Goal: Task Accomplishment & Management: Manage account settings

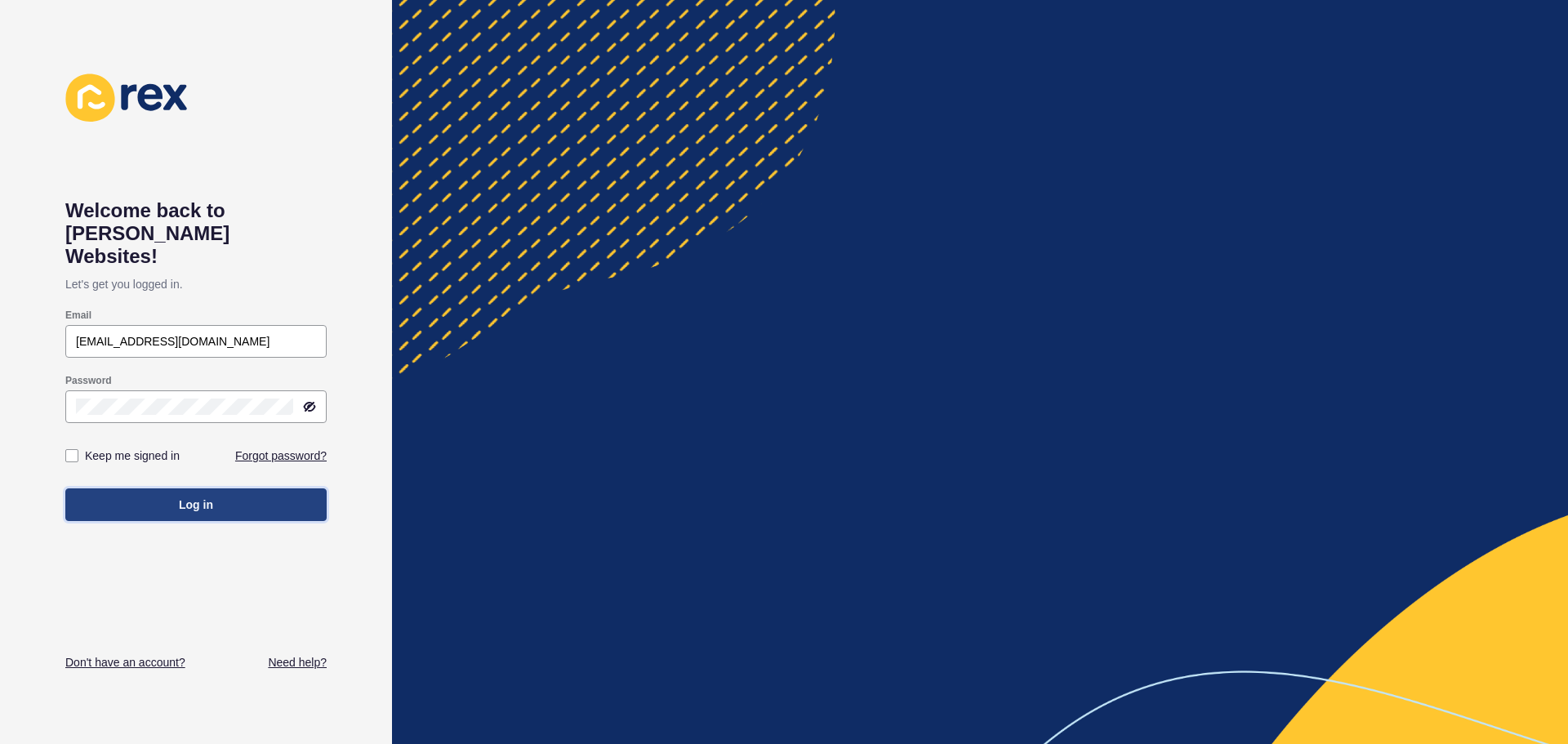
click at [222, 488] on button "Log in" at bounding box center [196, 504] width 262 height 32
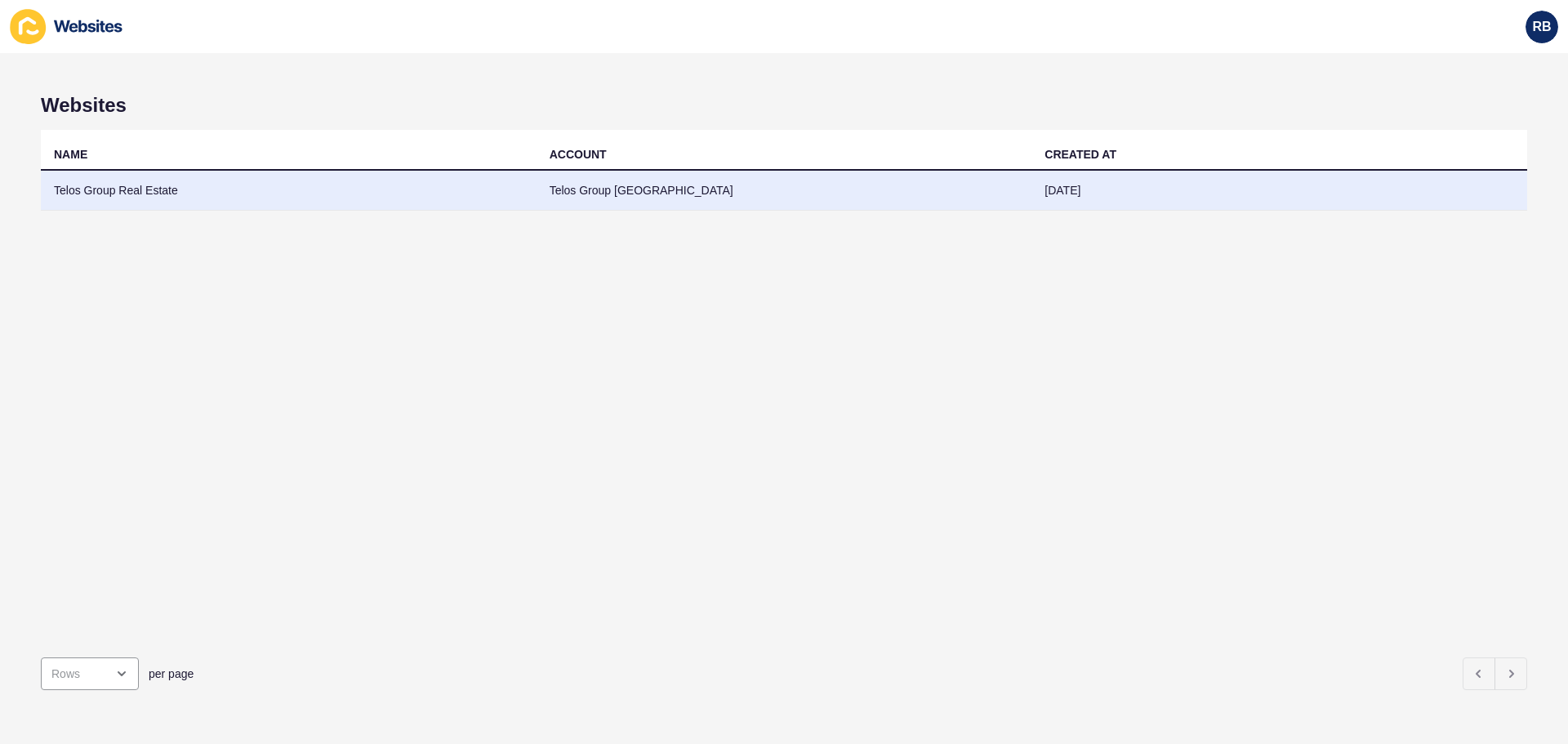
click at [290, 182] on td "Telos Group Real Estate" at bounding box center [289, 190] width 496 height 40
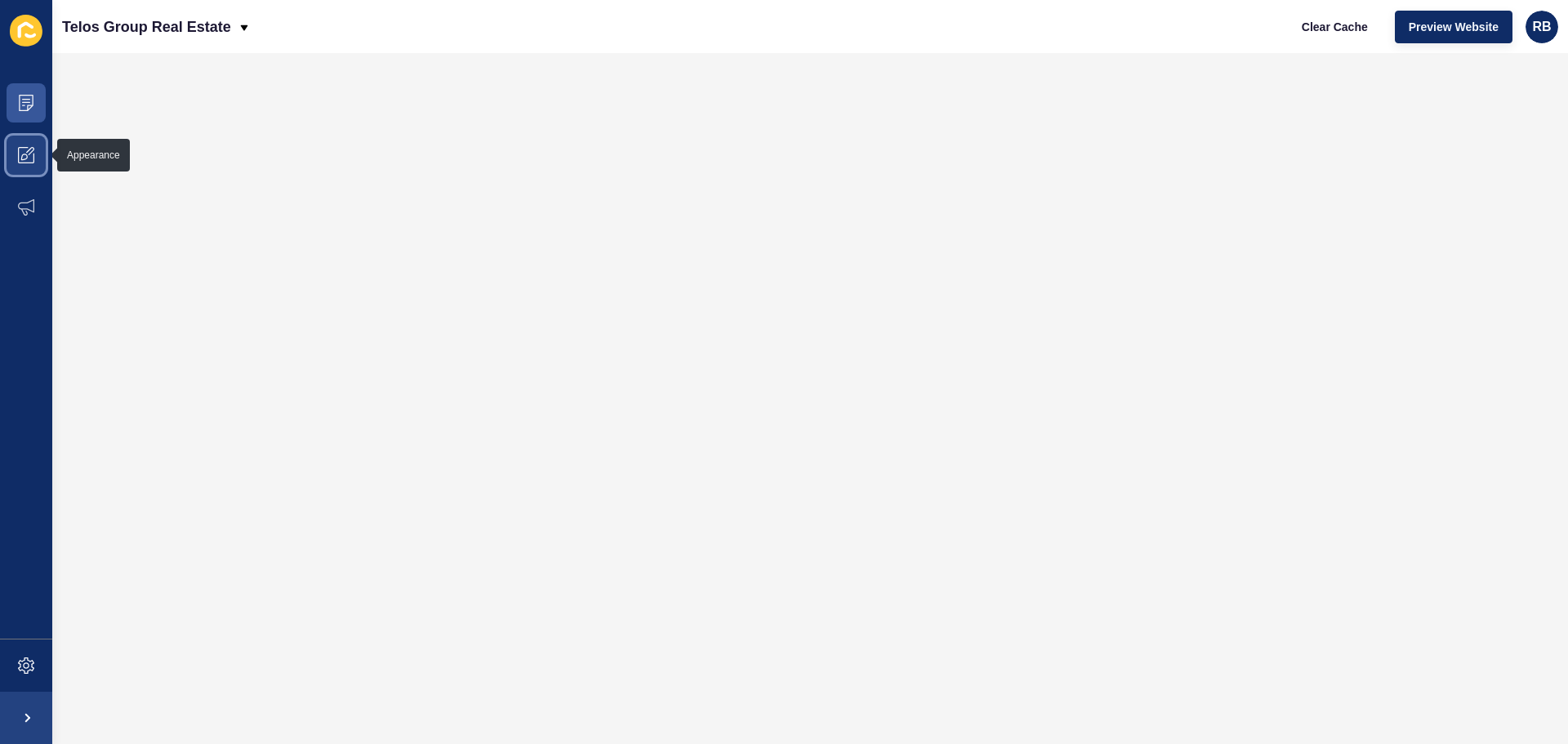
click at [20, 155] on icon at bounding box center [25, 155] width 17 height 17
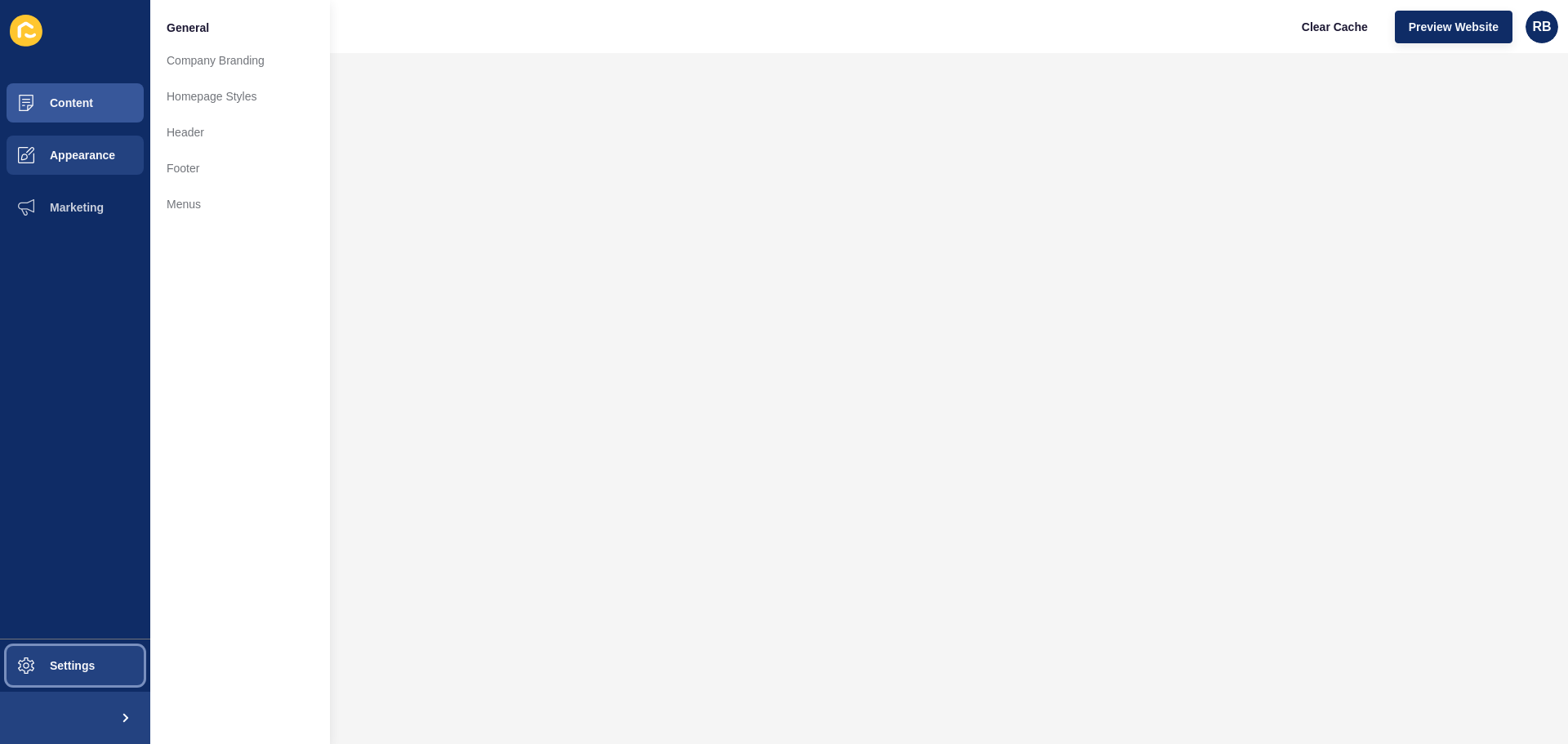
click at [63, 669] on span "Settings" at bounding box center [46, 665] width 97 height 13
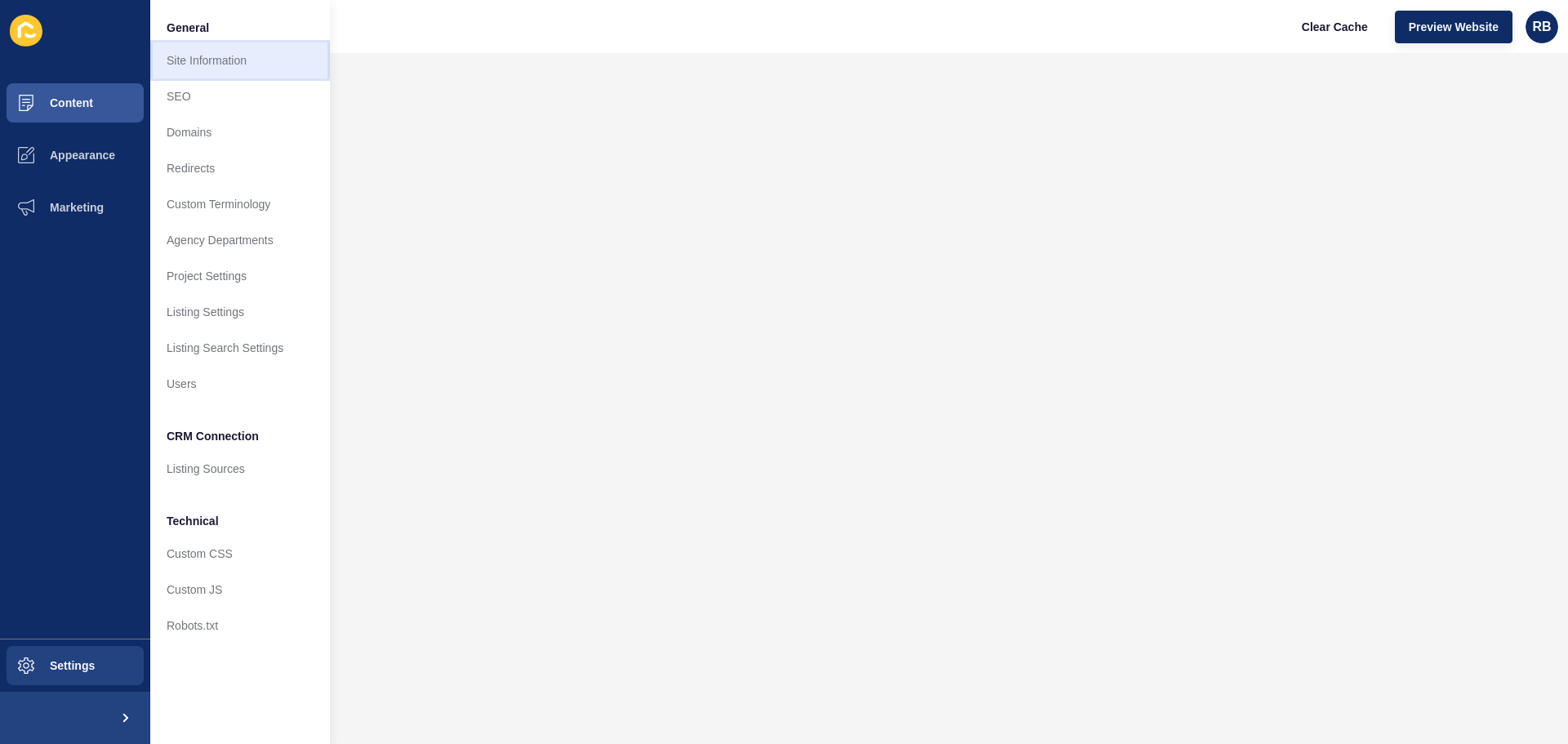
click at [207, 71] on link "Site Information" at bounding box center [239, 60] width 179 height 36
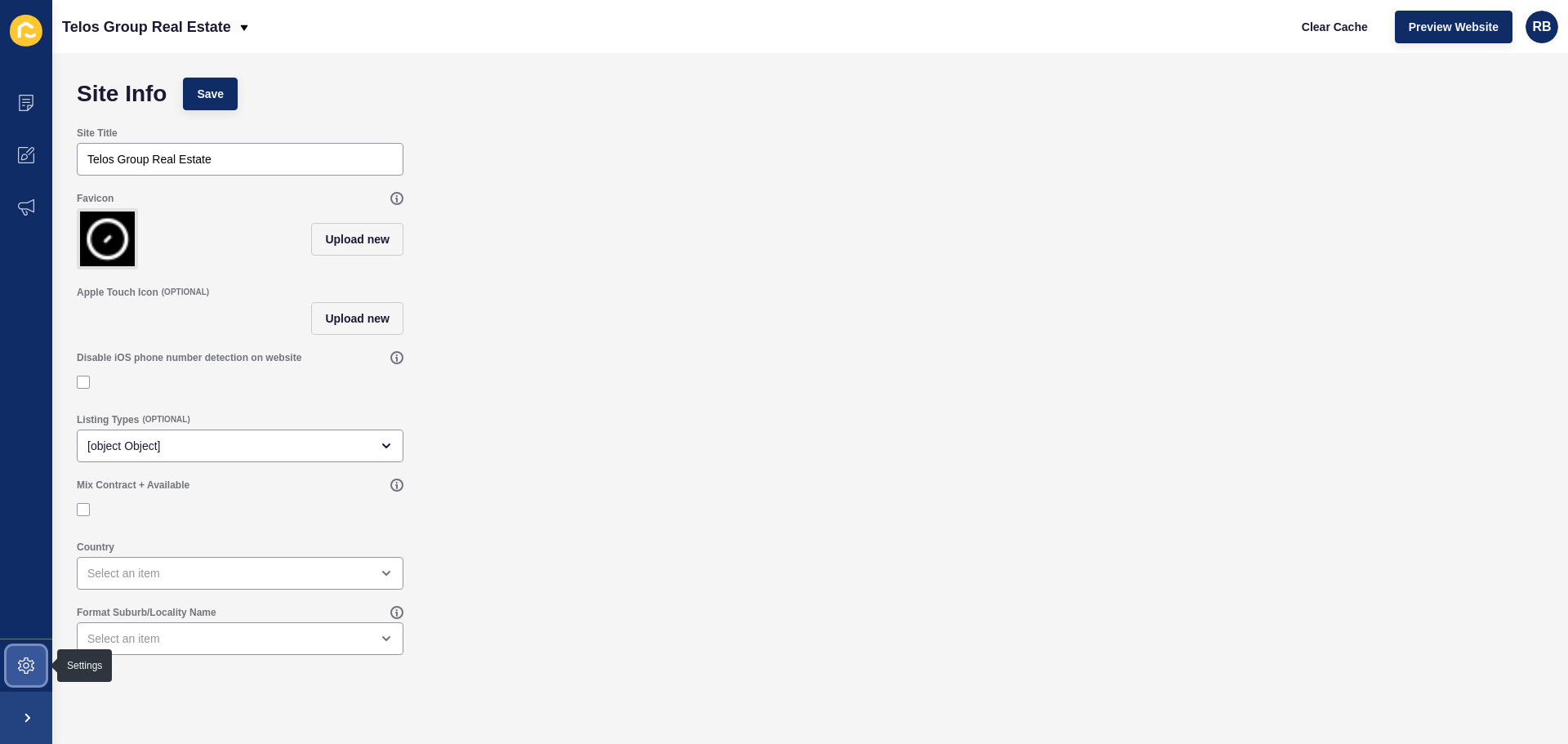
click at [33, 670] on icon at bounding box center [25, 666] width 17 height 17
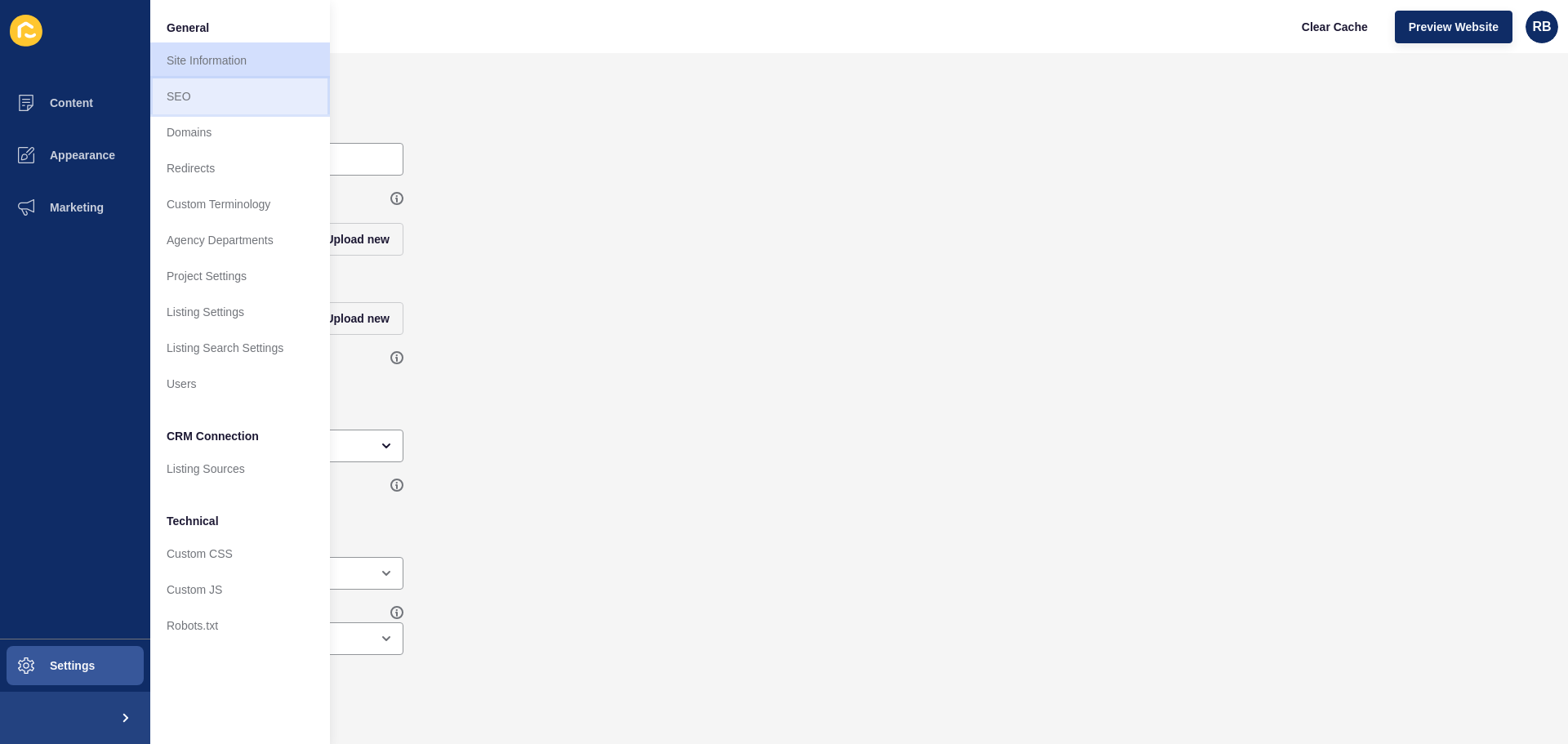
click at [191, 88] on link "SEO" at bounding box center [239, 96] width 179 height 36
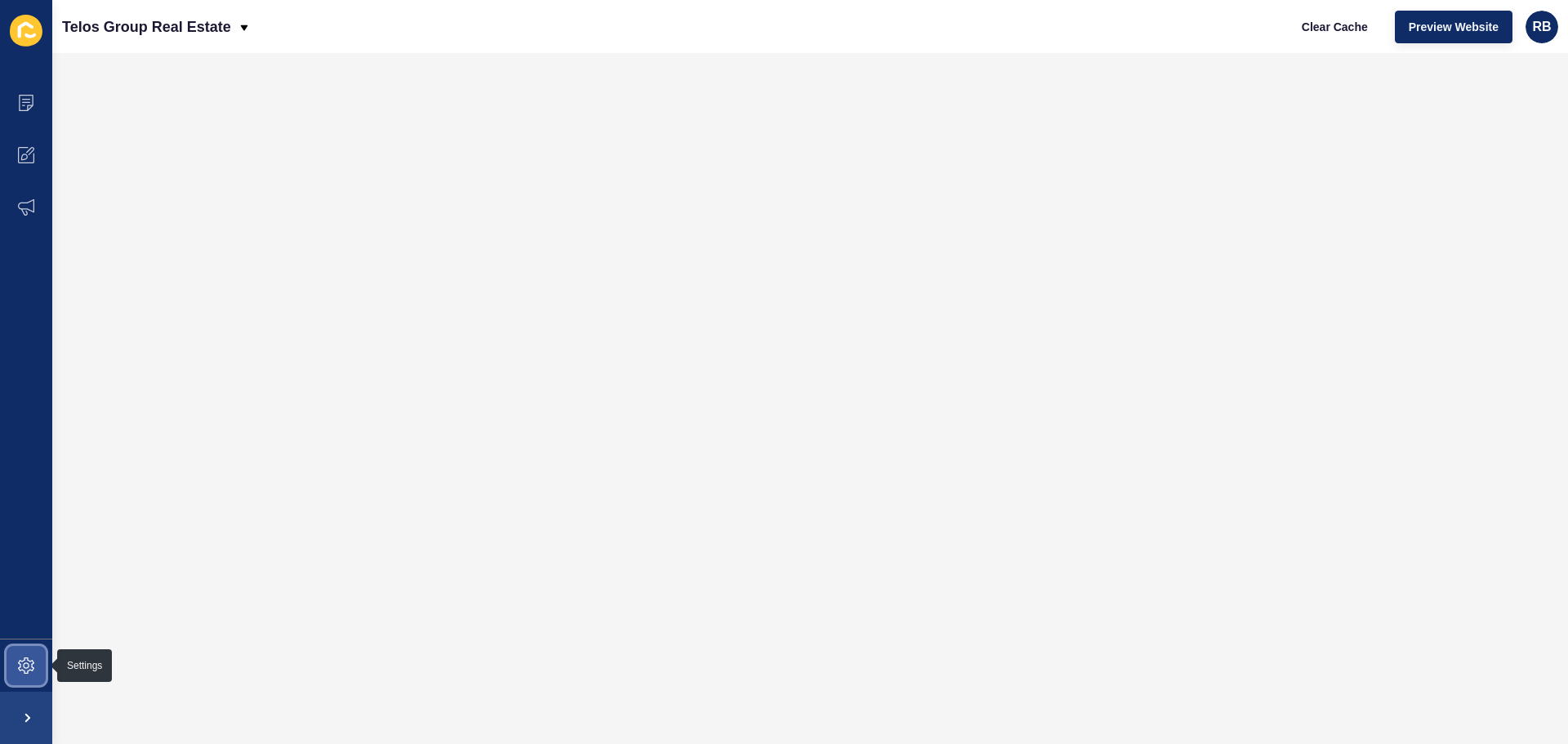
click at [20, 654] on span at bounding box center [25, 665] width 52 height 52
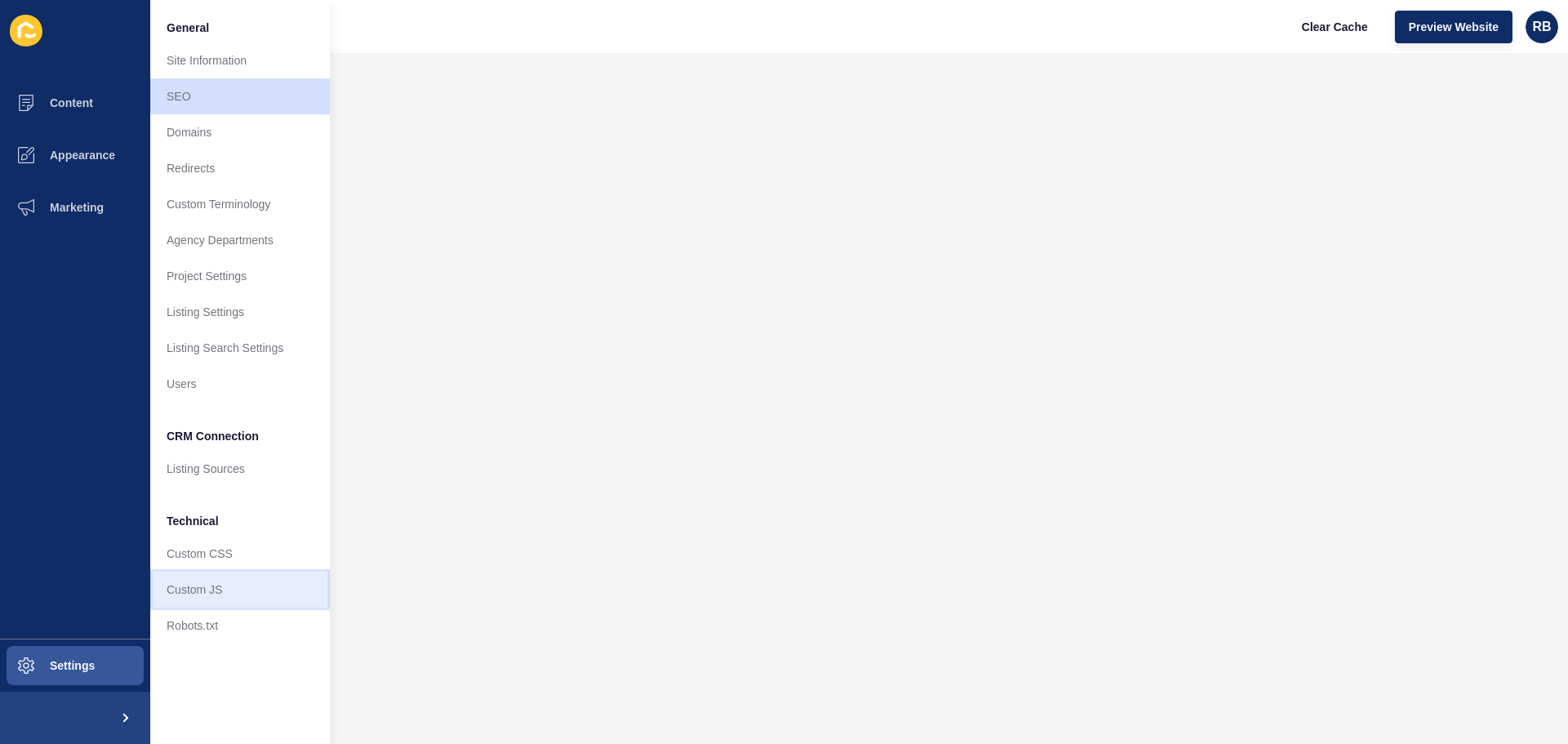
click at [194, 599] on link "Custom JS" at bounding box center [239, 589] width 179 height 36
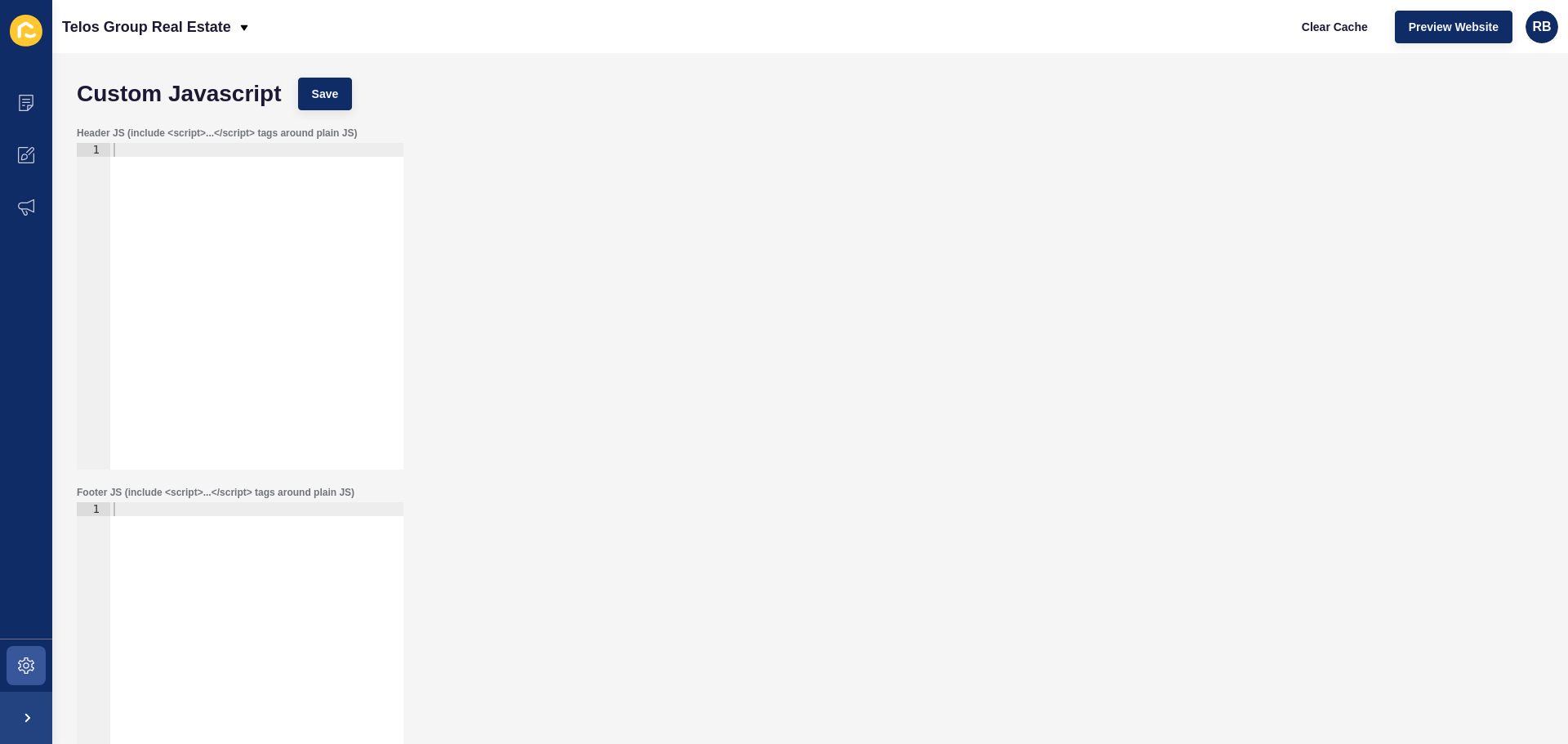
click at [188, 203] on div at bounding box center [256, 321] width 293 height 355
drag, startPoint x: 222, startPoint y: 221, endPoint x: 338, endPoint y: 335, distance: 162.6
click at [338, 335] on div at bounding box center [256, 321] width 293 height 355
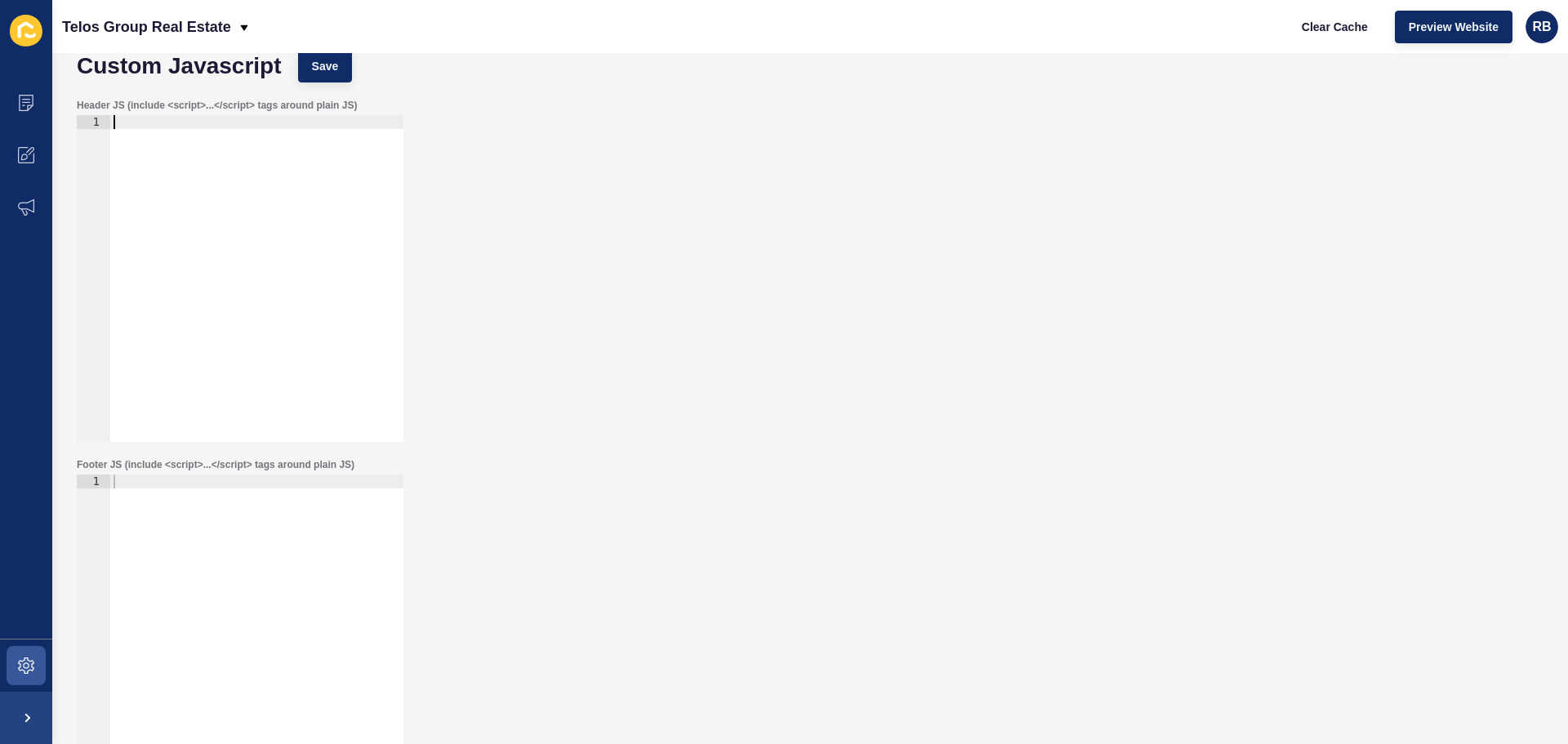
scroll to position [93, 0]
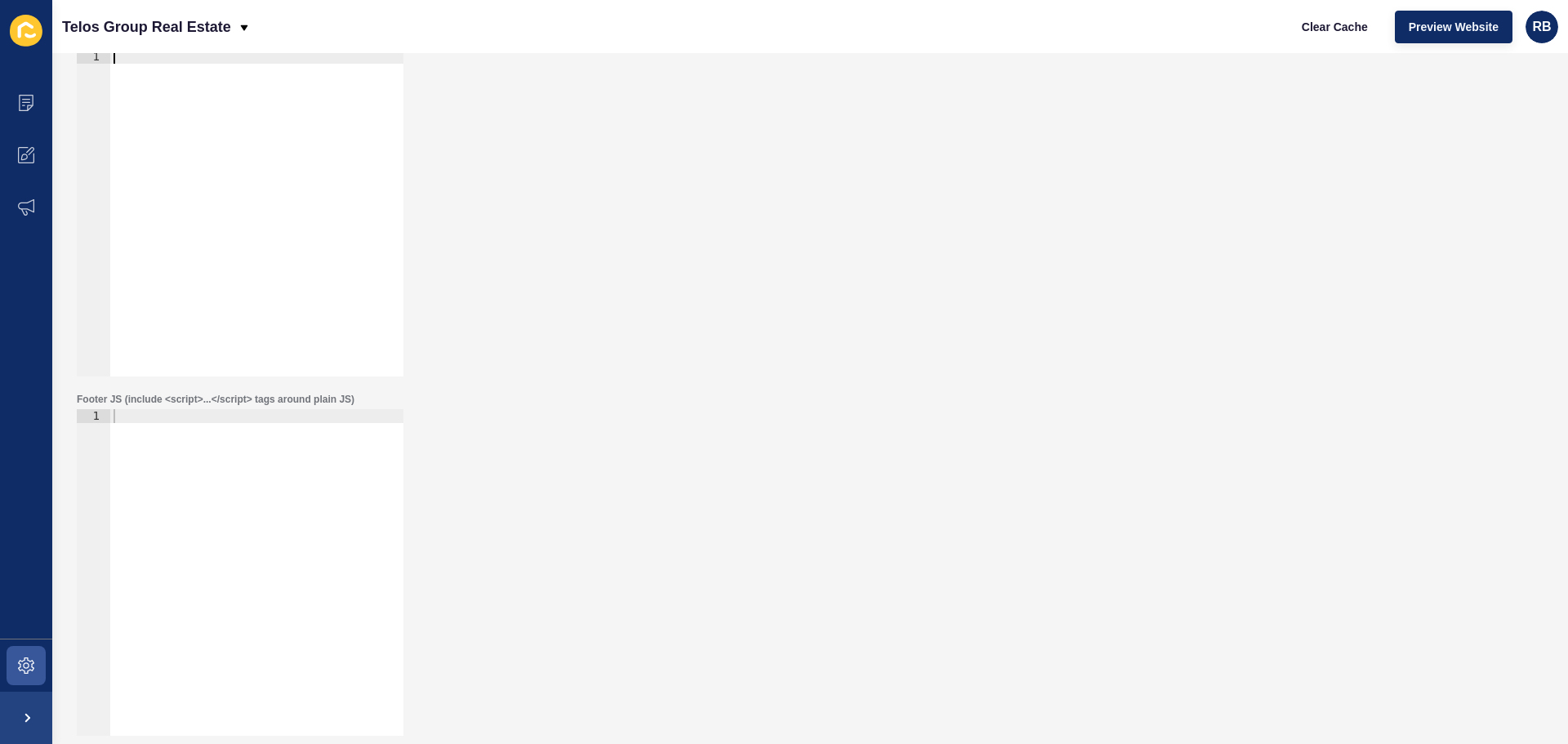
click at [303, 201] on div at bounding box center [256, 227] width 293 height 355
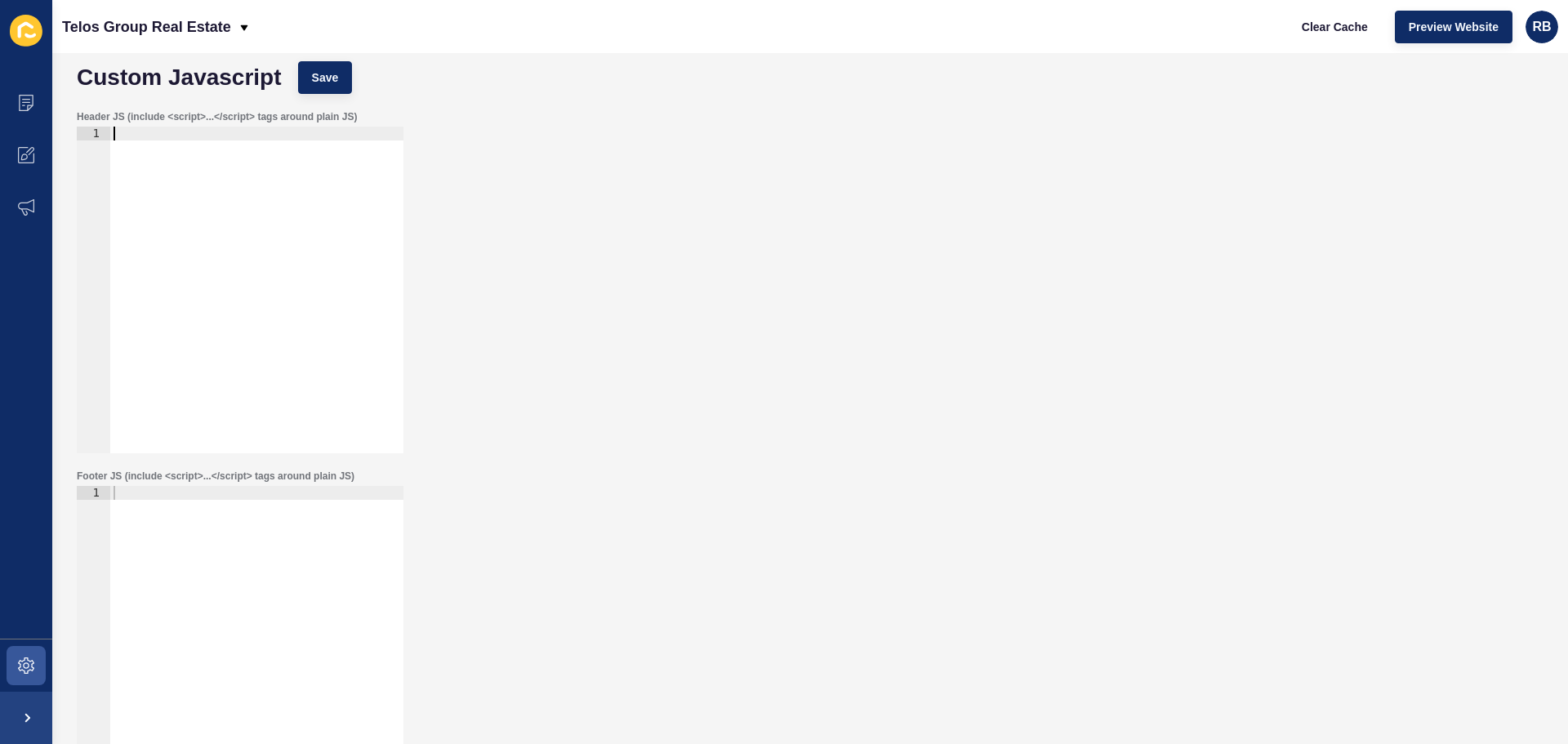
scroll to position [0, 0]
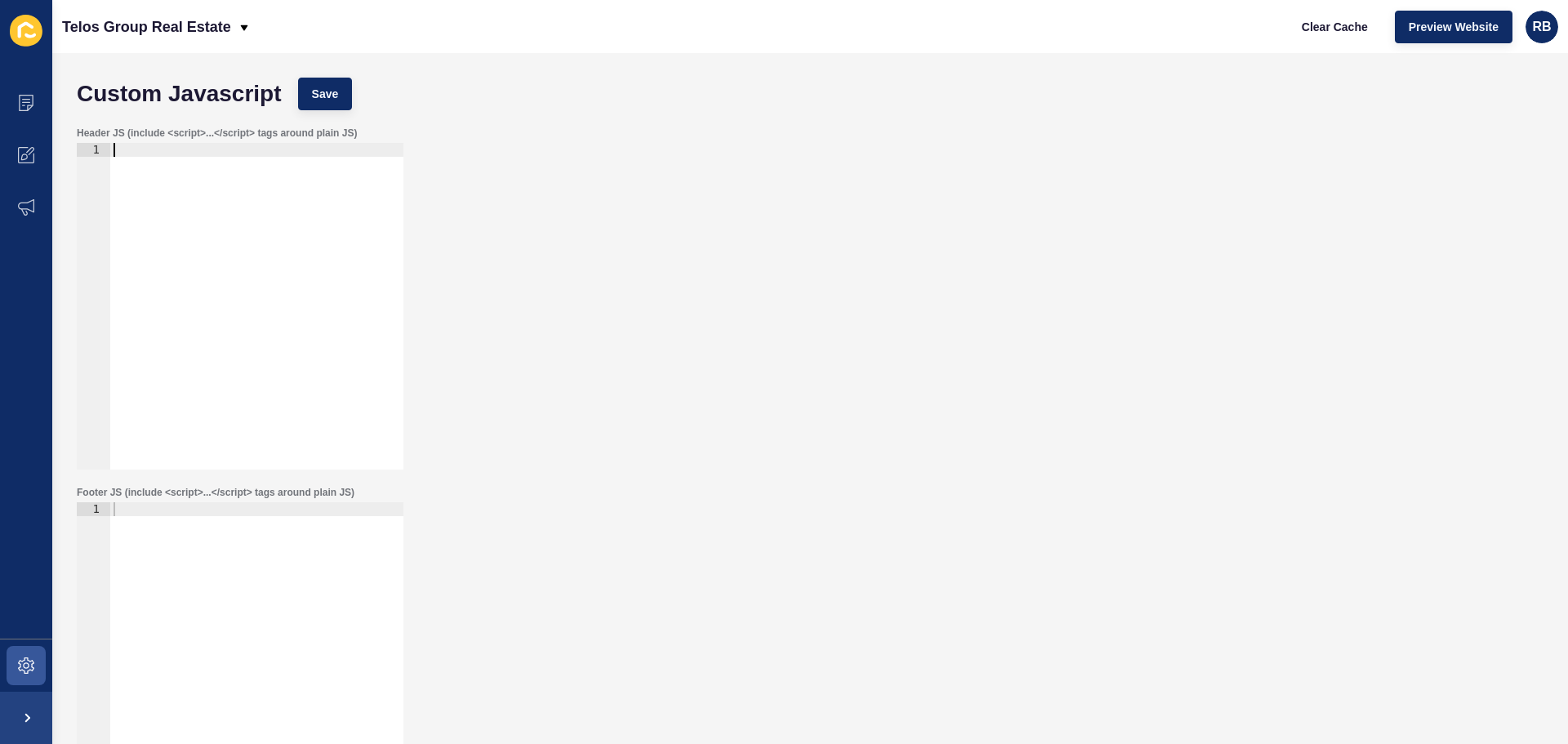
paste textarea "<!-- End Google Tag Manager -->"
type textarea "<!-- End Google Tag Manager -->"
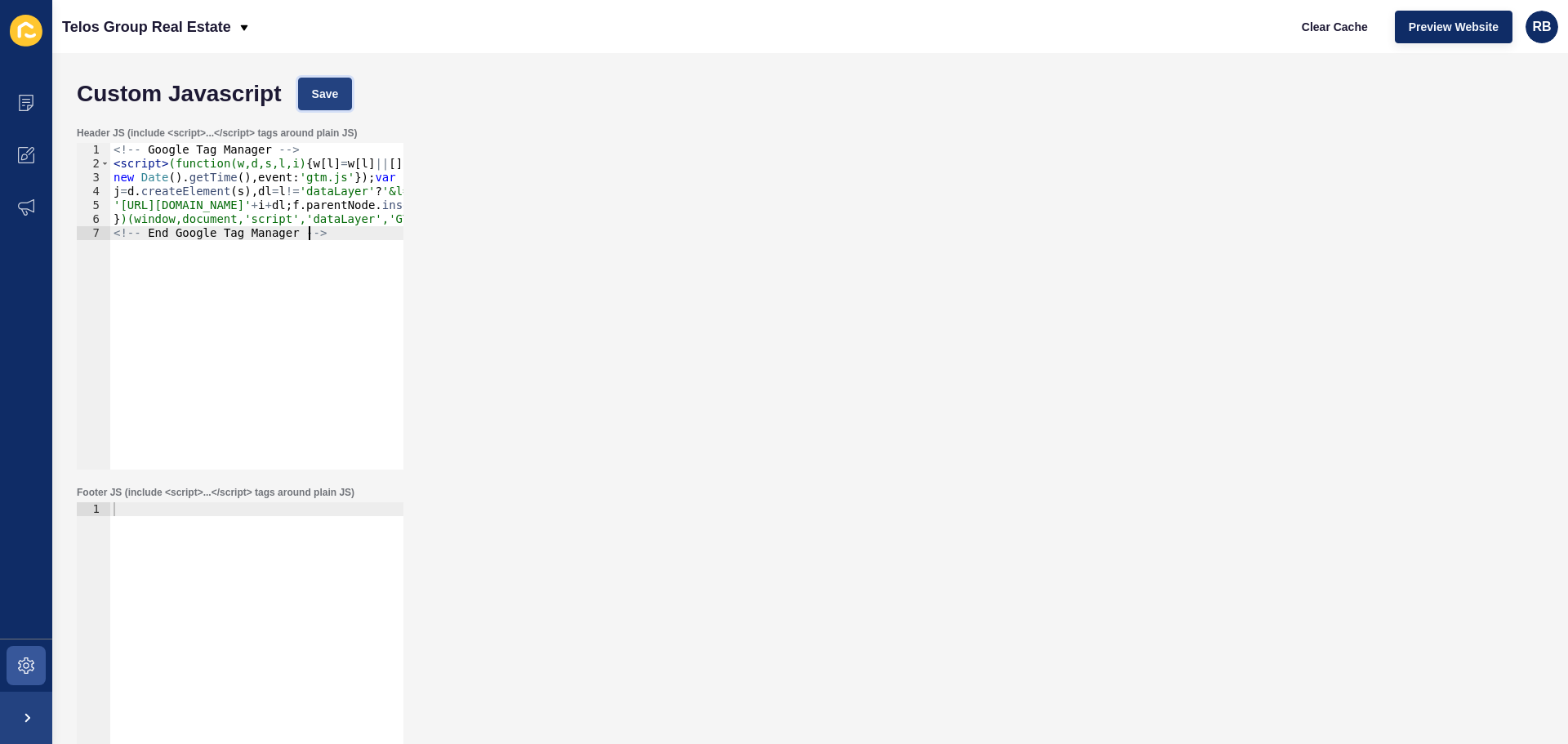
click at [322, 95] on span "Save" at bounding box center [324, 93] width 26 height 17
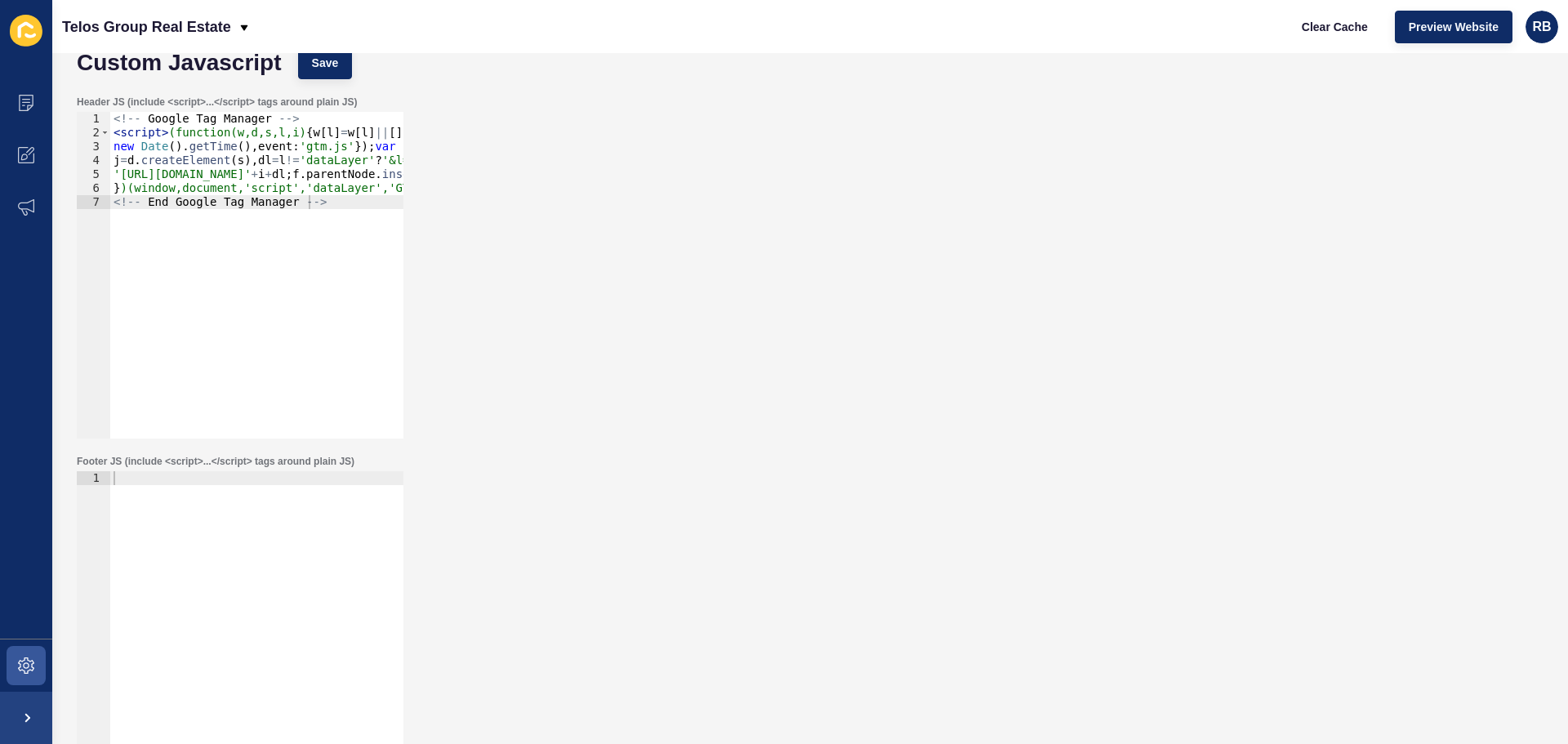
scroll to position [93, 0]
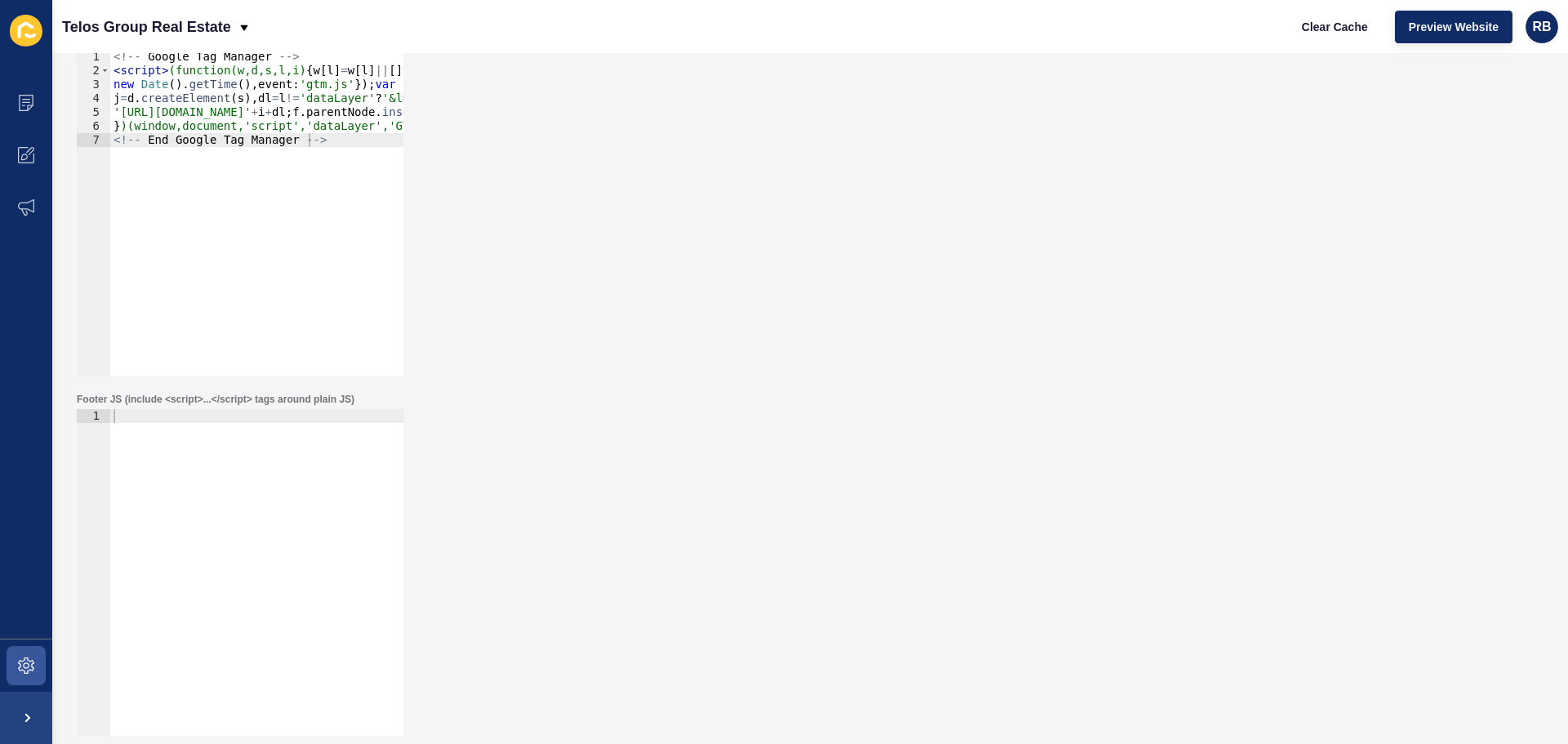
click at [267, 492] on div at bounding box center [256, 586] width 293 height 355
click at [249, 508] on div at bounding box center [256, 586] width 293 height 355
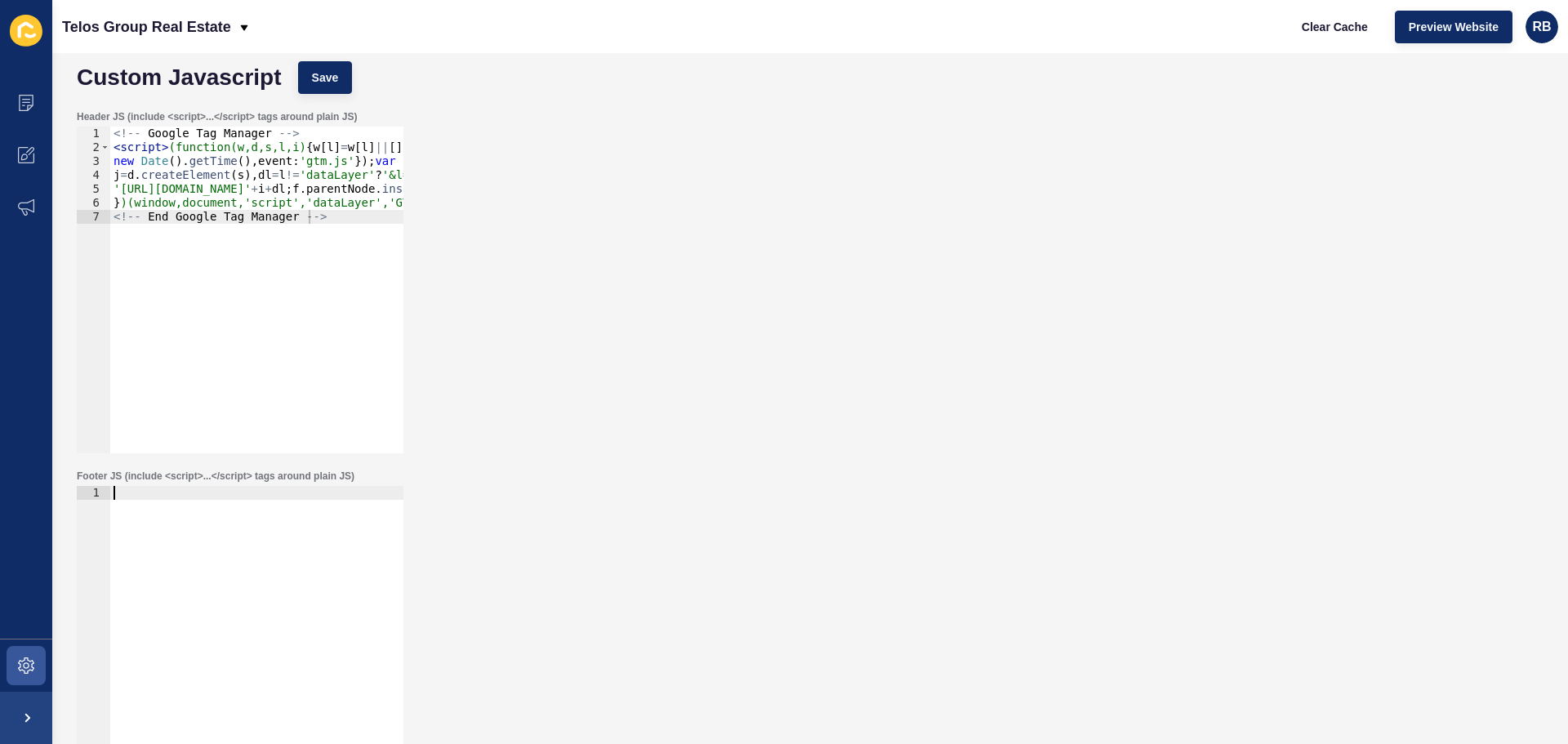
scroll to position [0, 0]
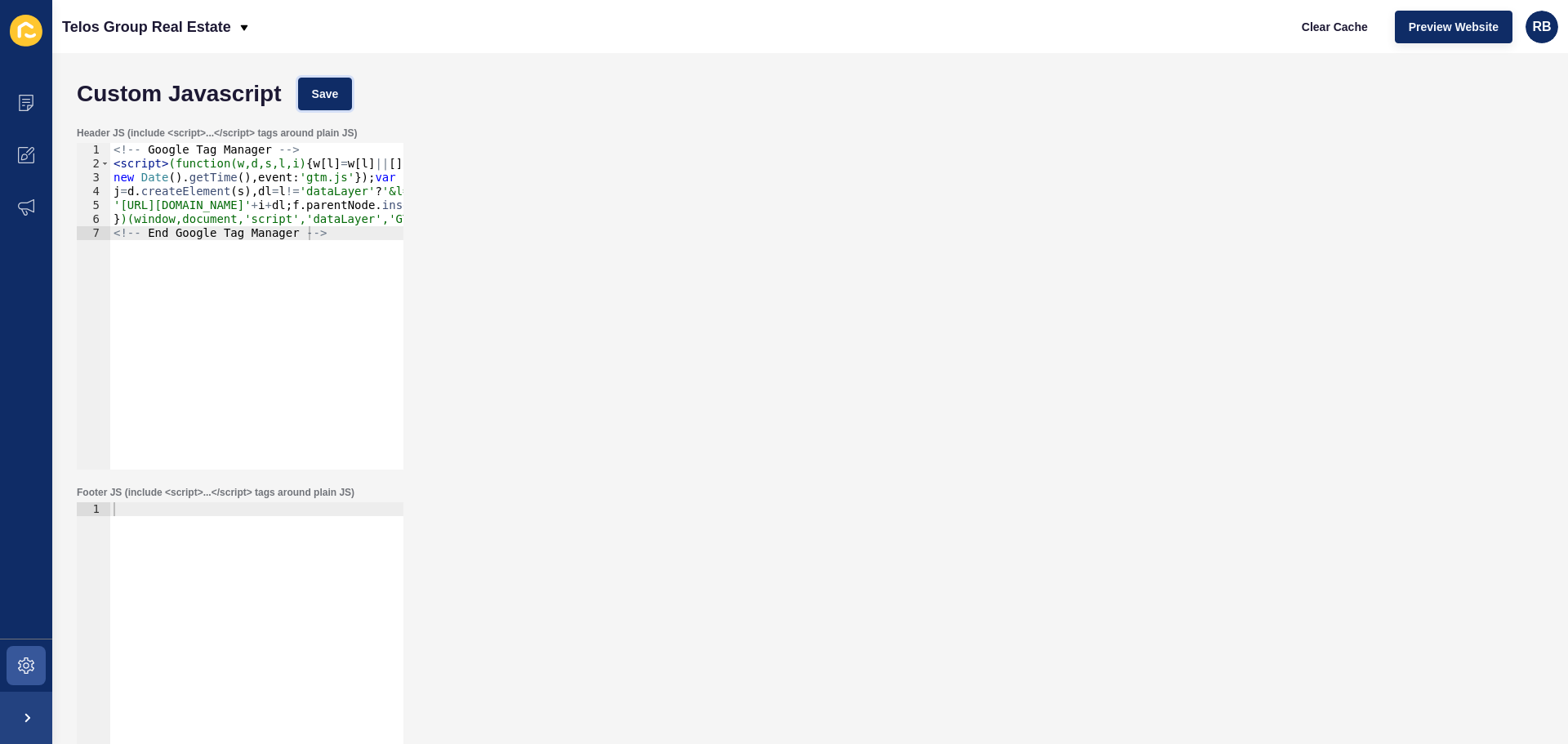
drag, startPoint x: 309, startPoint y: 98, endPoint x: 327, endPoint y: 166, distance: 70.3
click at [310, 98] on button "Save" at bounding box center [325, 93] width 55 height 32
click at [24, 644] on span at bounding box center [25, 665] width 52 height 52
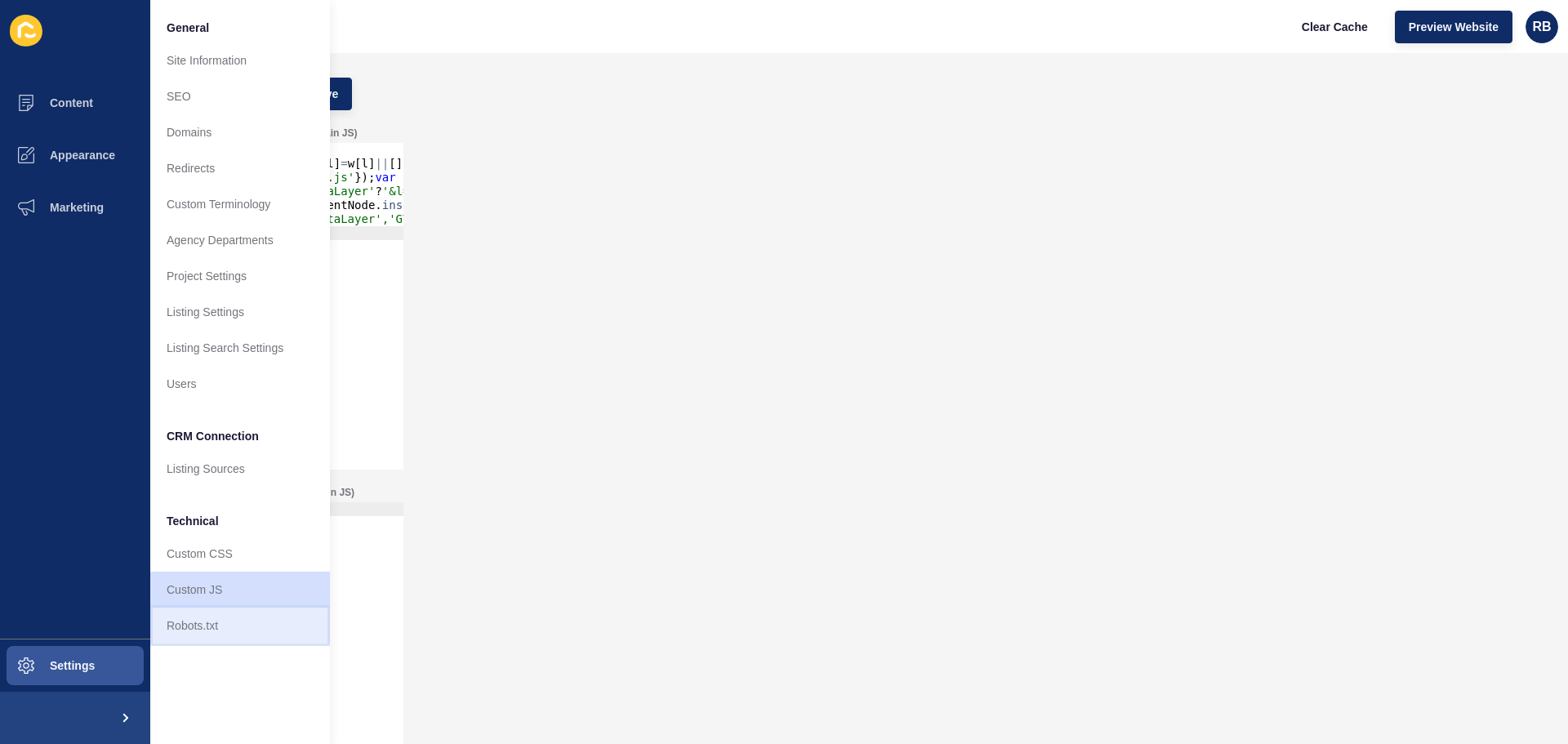
click at [221, 622] on link "Robots.txt" at bounding box center [239, 625] width 179 height 36
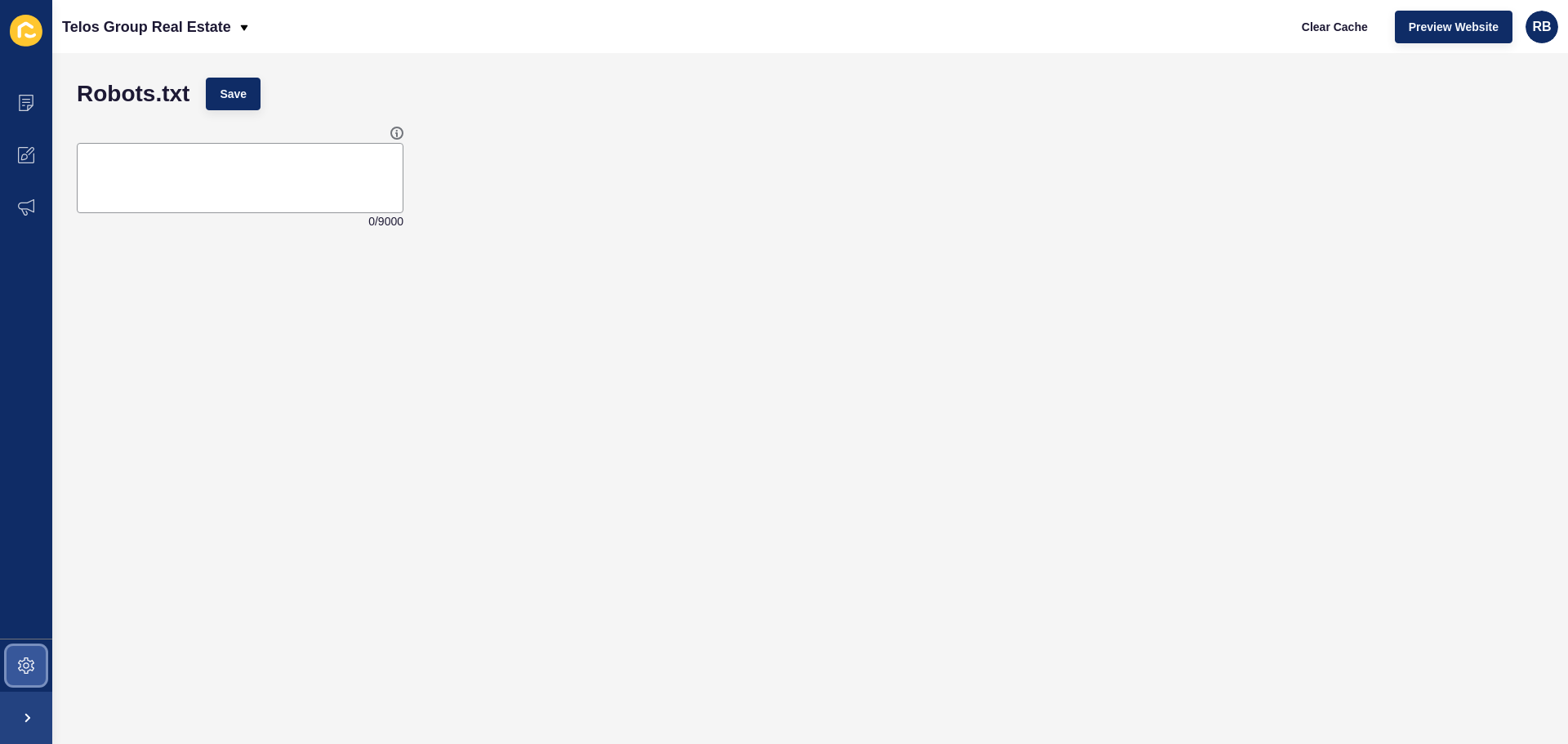
click at [43, 678] on span at bounding box center [25, 665] width 52 height 52
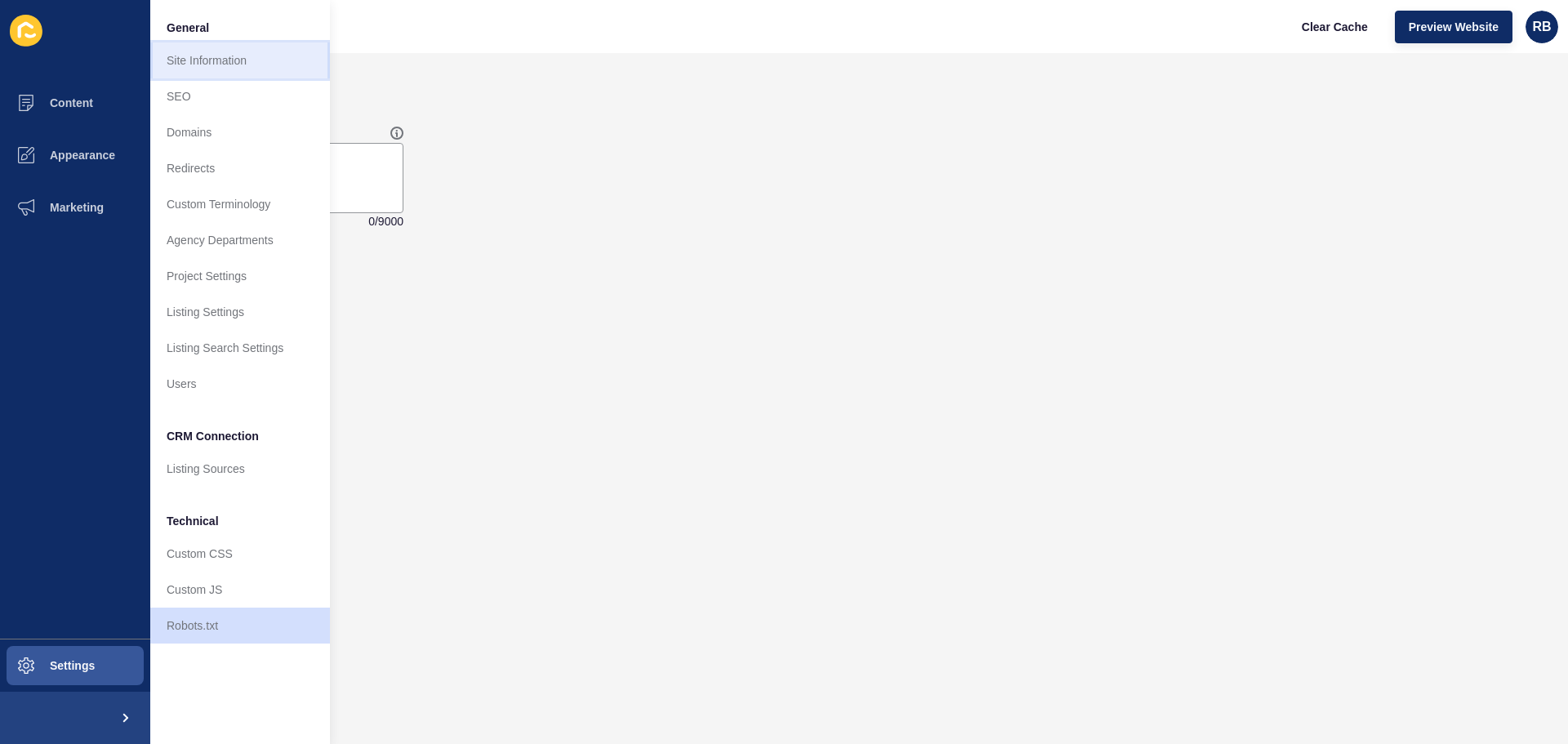
click at [241, 59] on link "Site Information" at bounding box center [239, 60] width 179 height 36
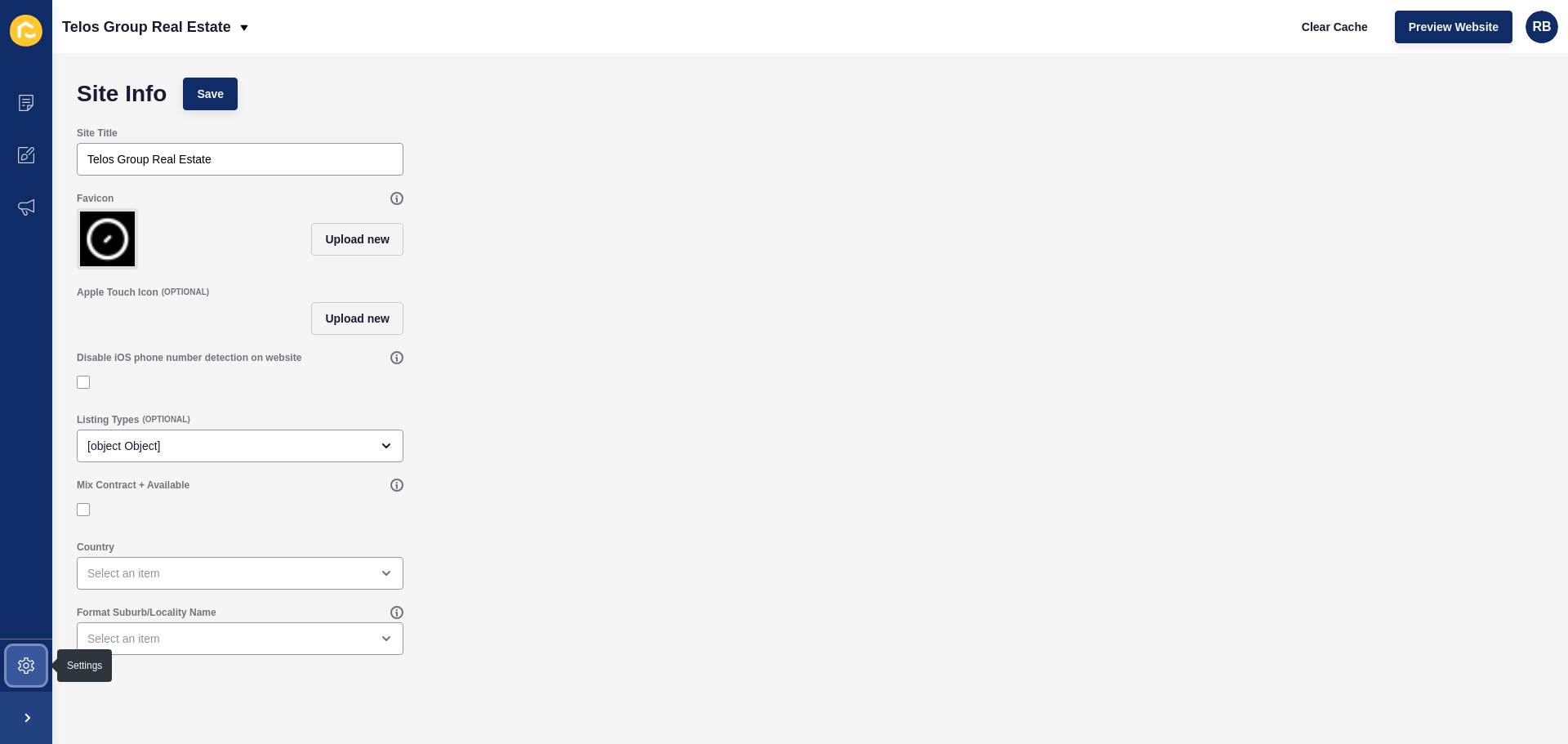
click at [26, 653] on span at bounding box center [25, 665] width 52 height 52
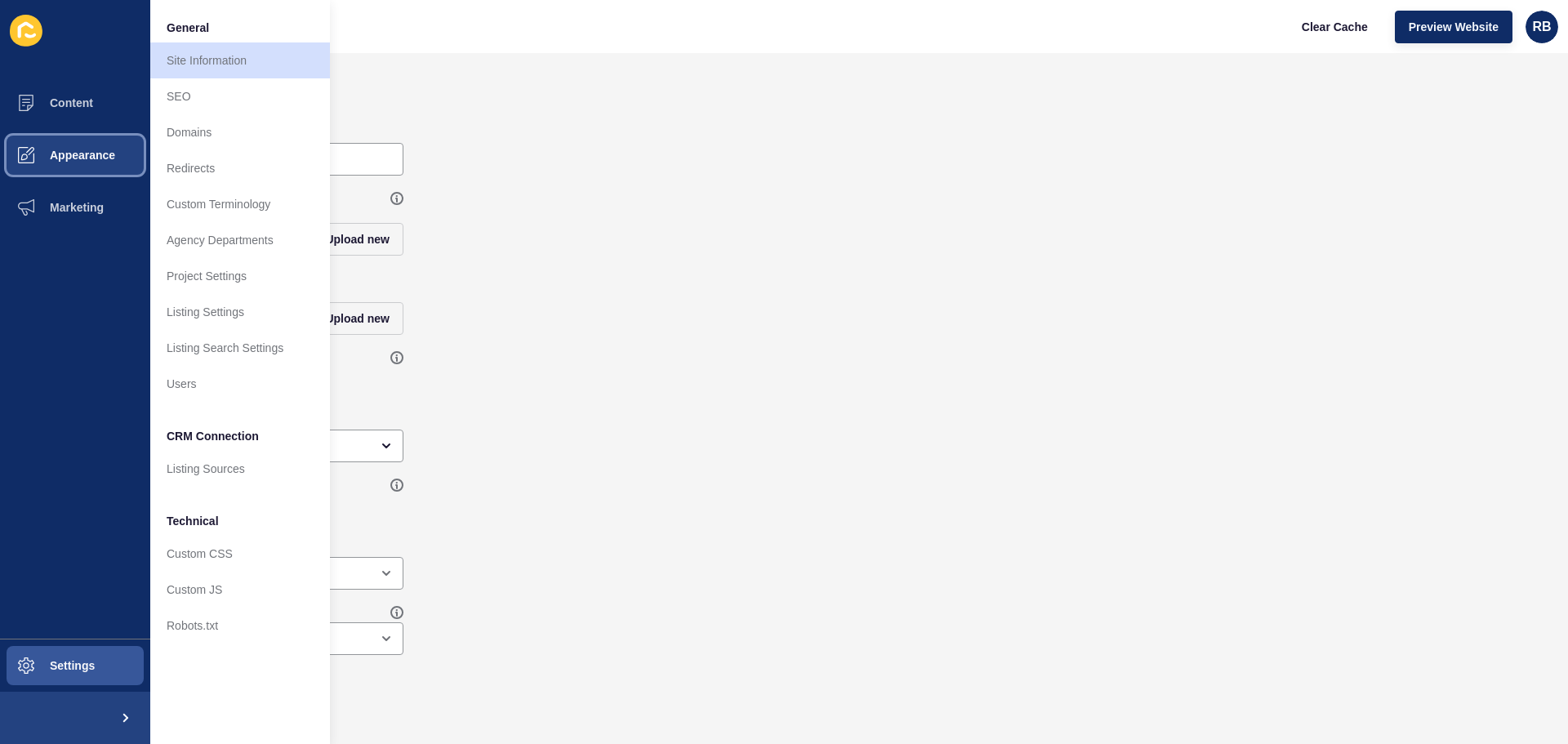
click at [90, 165] on button "Appearance" at bounding box center [74, 155] width 150 height 52
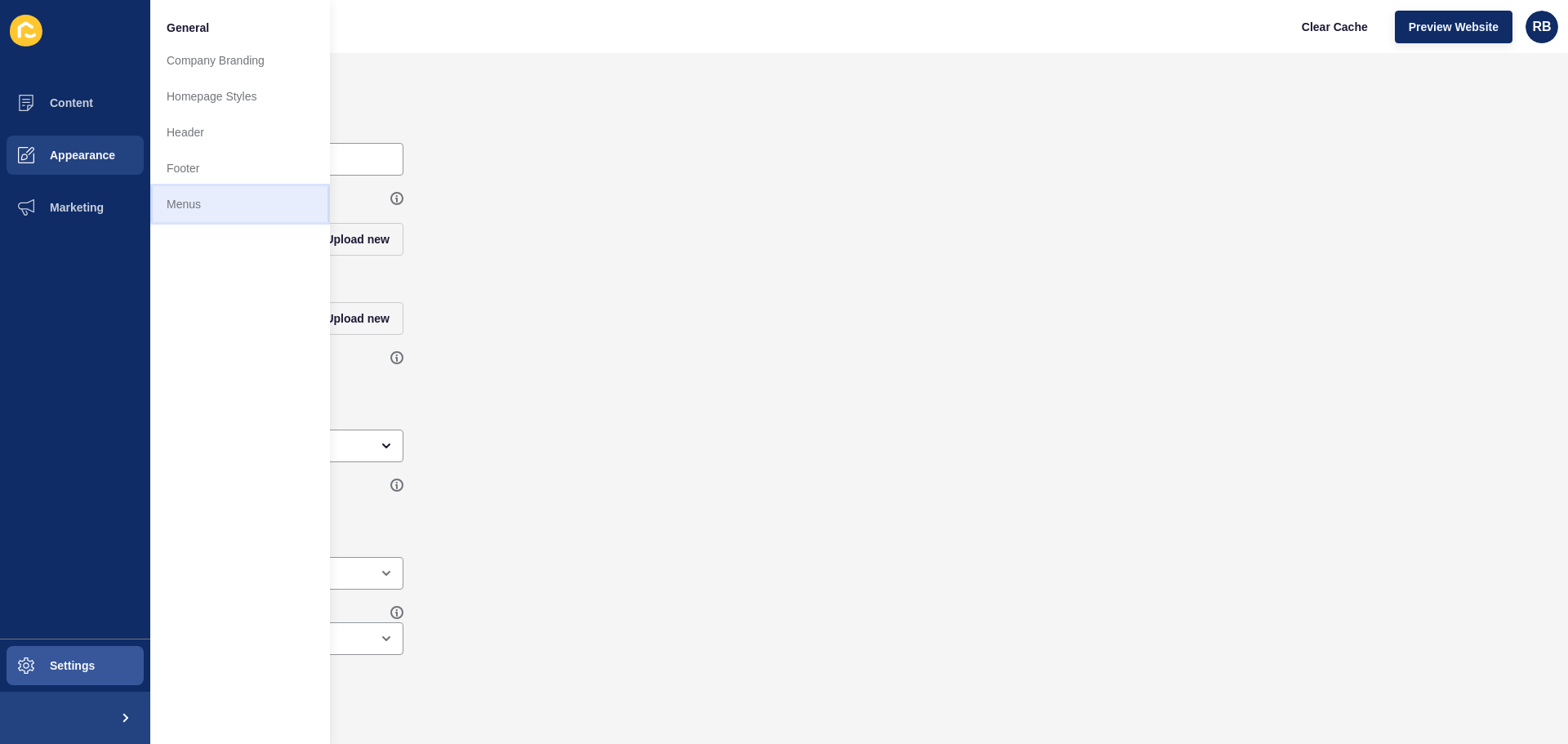
click at [201, 196] on link "Menus" at bounding box center [239, 204] width 179 height 36
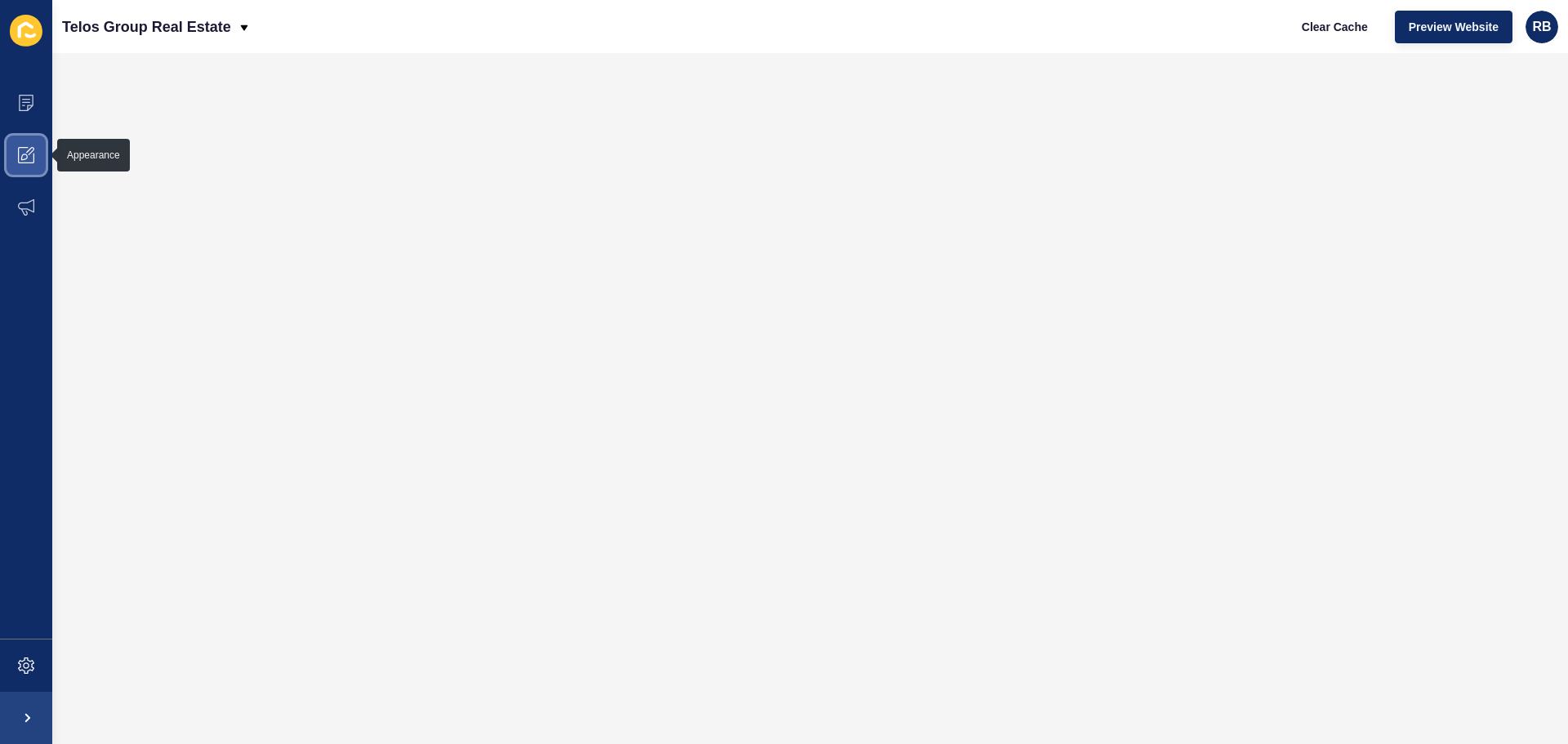
click at [42, 141] on span at bounding box center [25, 155] width 52 height 52
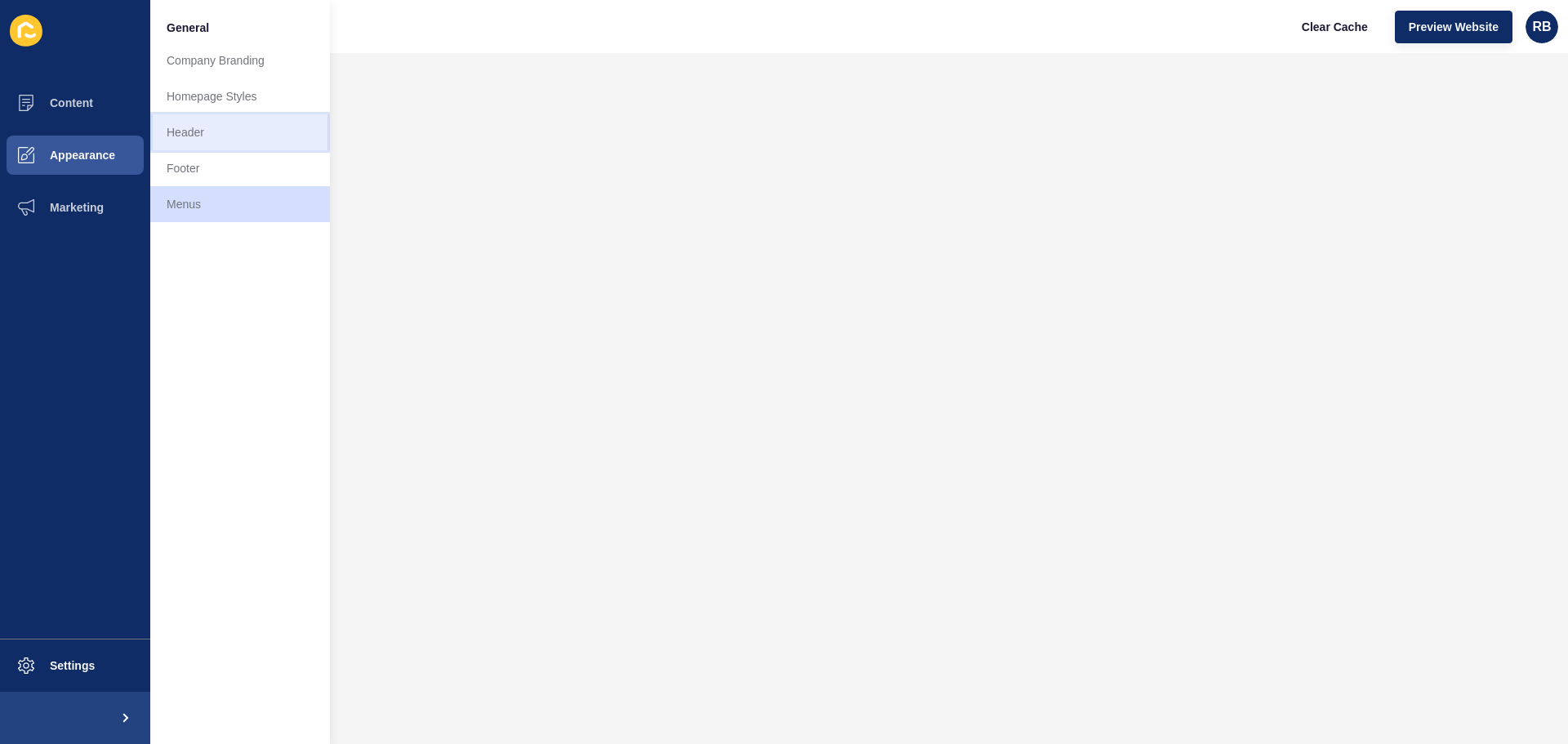
click at [218, 127] on link "Header" at bounding box center [239, 132] width 179 height 36
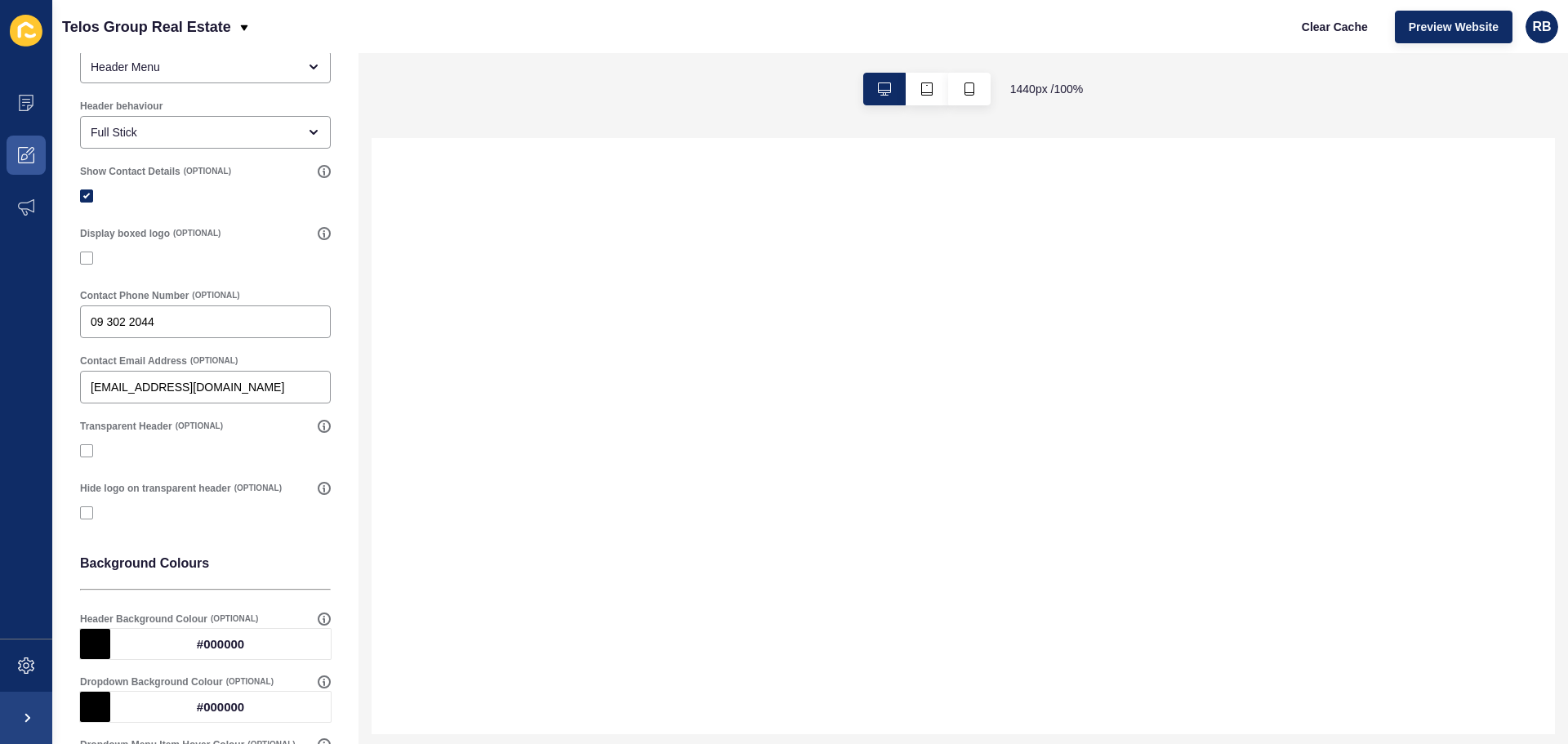
scroll to position [245, 0]
